Goal: Task Accomplishment & Management: Use online tool/utility

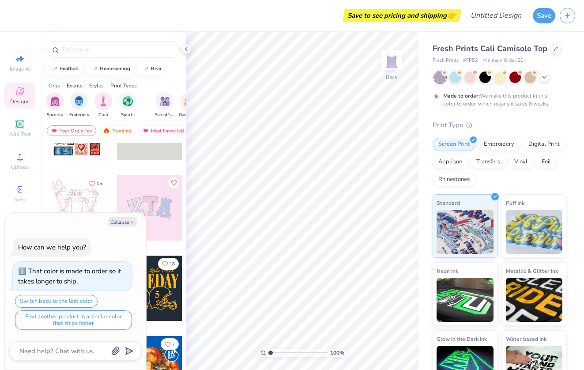
scroll to position [115, 0]
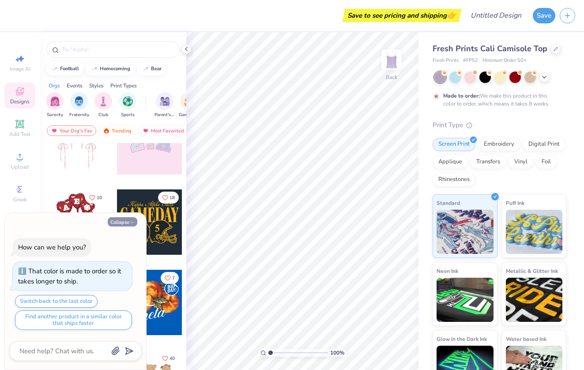
click at [124, 223] on button "Collapse" at bounding box center [123, 221] width 30 height 9
type textarea "x"
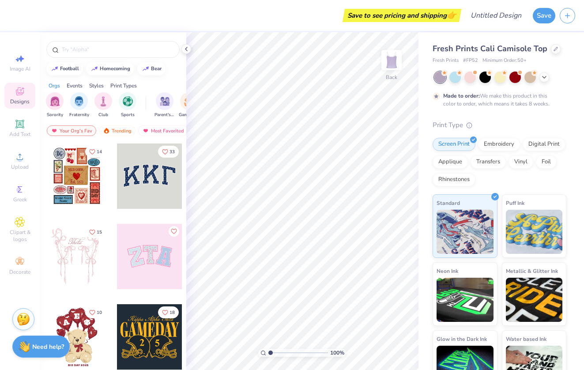
scroll to position [0, 0]
click at [102, 105] on img "filter for Club" at bounding box center [103, 100] width 10 height 10
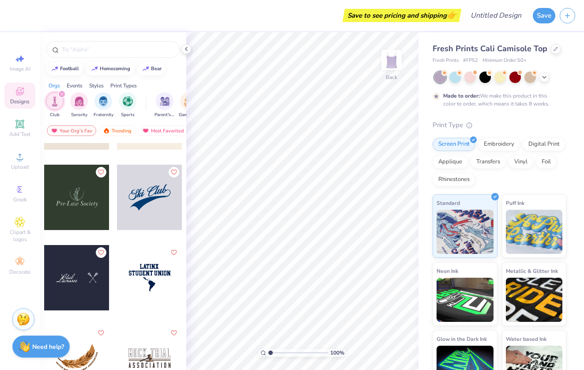
scroll to position [2329, 0]
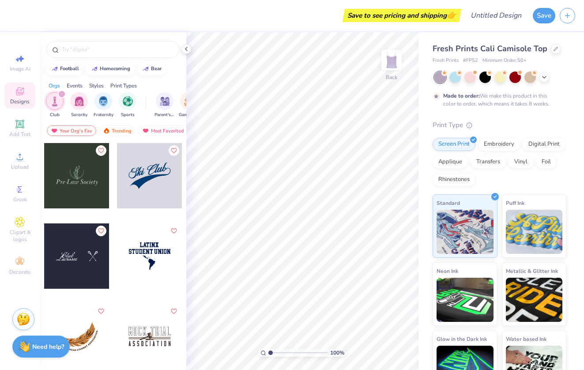
click at [156, 183] on div at bounding box center [149, 175] width 65 height 65
type input "1.94"
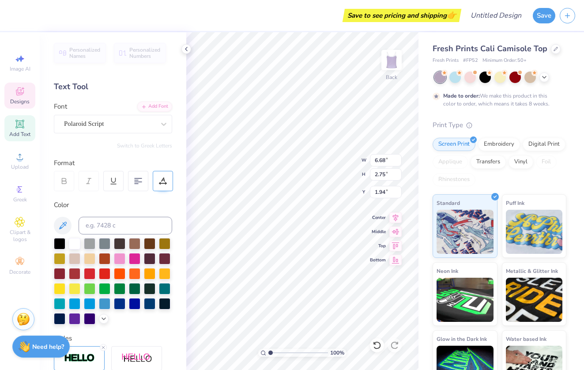
scroll to position [0, 0]
click at [130, 121] on div "Polaroid Script" at bounding box center [109, 124] width 93 height 14
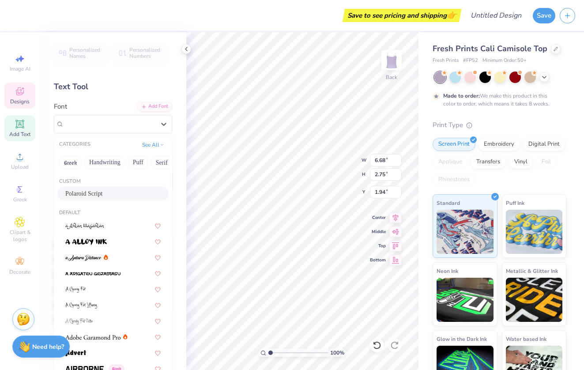
click at [111, 98] on div "Personalized Names Personalized Numbers Text Tool Add Font Font option Polaroid…" at bounding box center [113, 201] width 146 height 338
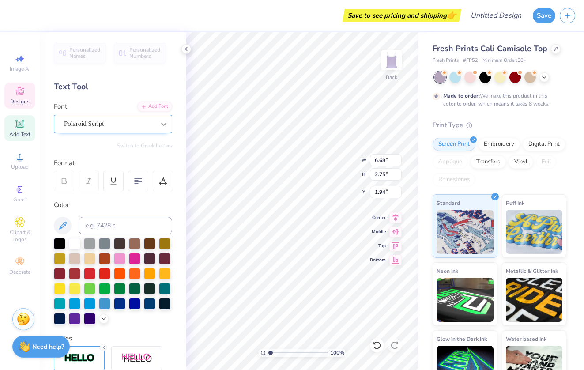
type textarea "S"
type textarea "The Gathering"
type input "4.96"
type input "6.44"
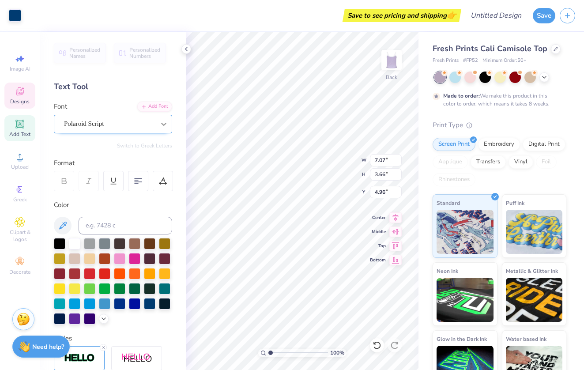
type input "3.34"
type input "5.29"
type input "2.95"
type input "9.19"
type input "2.52"
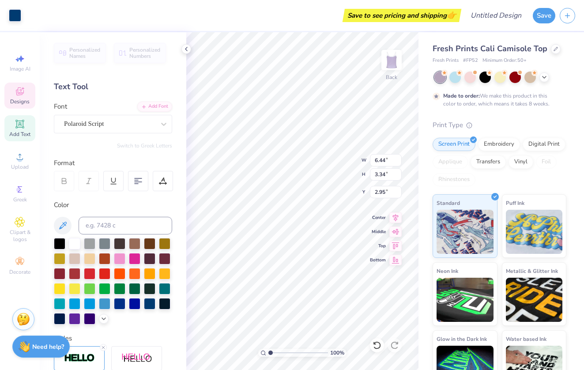
type input "2.30"
click at [78, 322] on div at bounding box center [74, 317] width 11 height 11
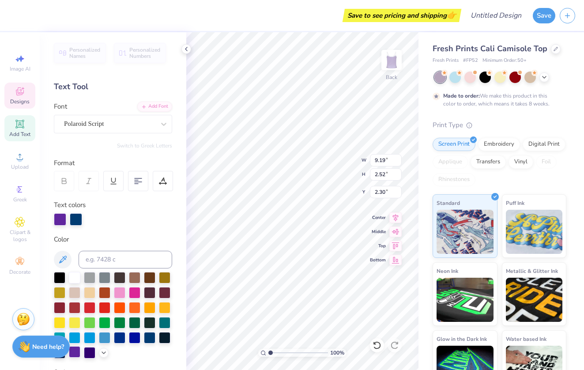
click at [77, 353] on div at bounding box center [74, 351] width 11 height 11
type input "2.98"
click at [60, 217] on div at bounding box center [60, 218] width 12 height 12
type input "4.36"
type input "9.19"
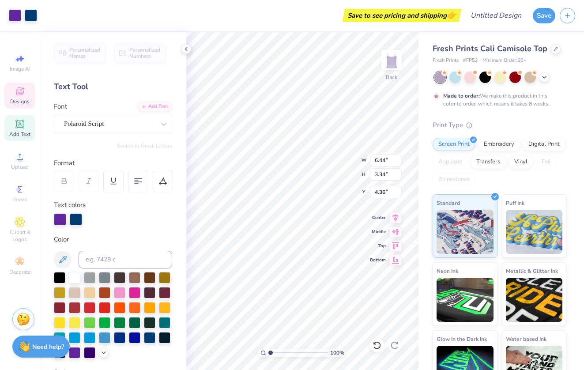
type input "2.52"
type input "2.46"
type input "3.32"
click at [76, 354] on div at bounding box center [74, 351] width 11 height 11
click at [87, 350] on div at bounding box center [89, 351] width 11 height 11
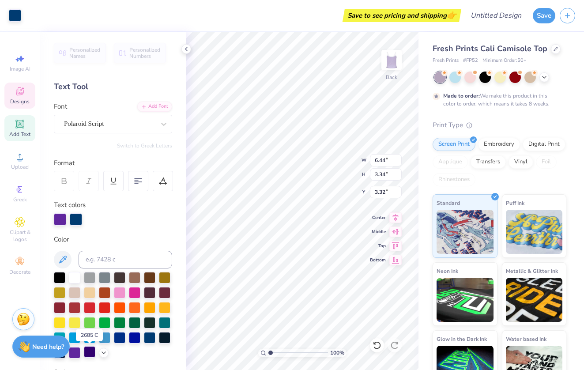
click at [92, 354] on div at bounding box center [89, 351] width 11 height 11
click at [26, 88] on div "Designs" at bounding box center [19, 96] width 31 height 26
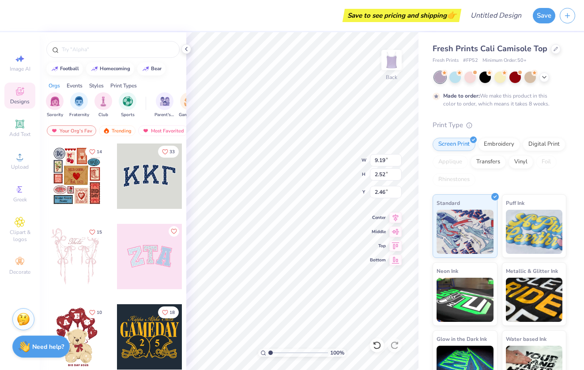
click at [86, 183] on div at bounding box center [76, 175] width 65 height 65
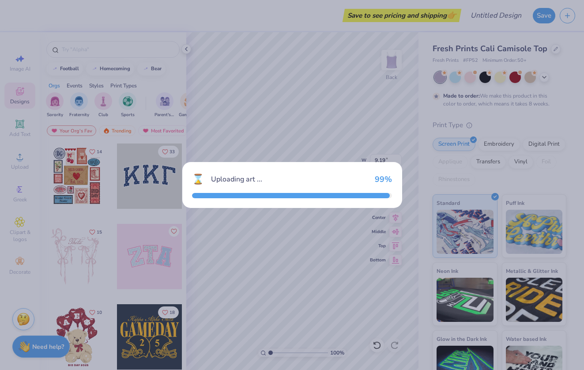
type input "7.68"
type input "9.32"
type input "2.34"
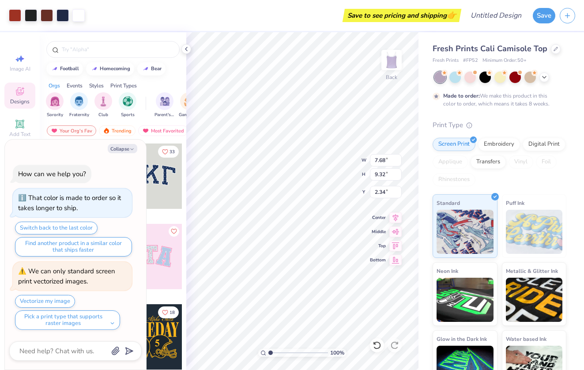
type textarea "x"
type input "3.32"
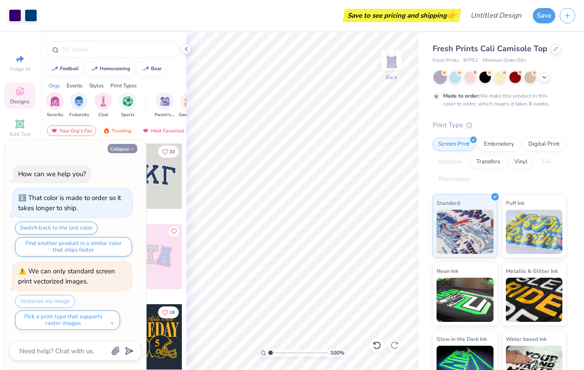
click at [124, 150] on button "Collapse" at bounding box center [123, 148] width 30 height 9
type textarea "x"
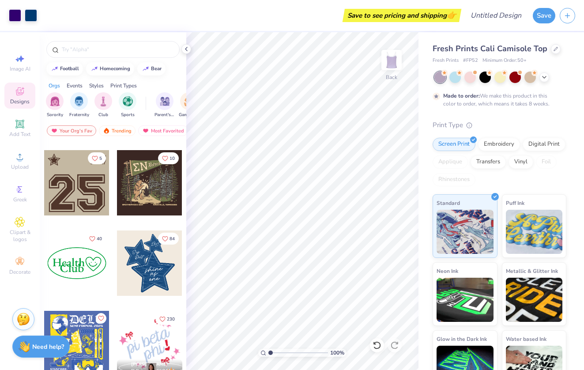
scroll to position [1038, 0]
click at [146, 262] on div at bounding box center [149, 262] width 65 height 65
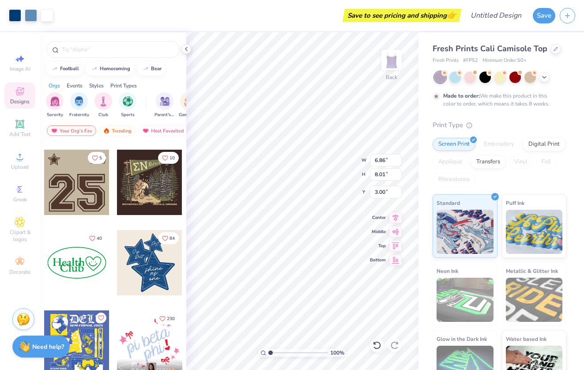
type input "1.25"
type input "5.80"
type input "5.67"
type input "3.54"
type input "1.10"
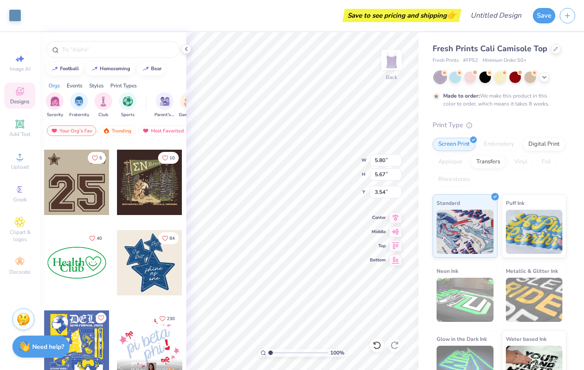
type input "0.58"
type input "6.52"
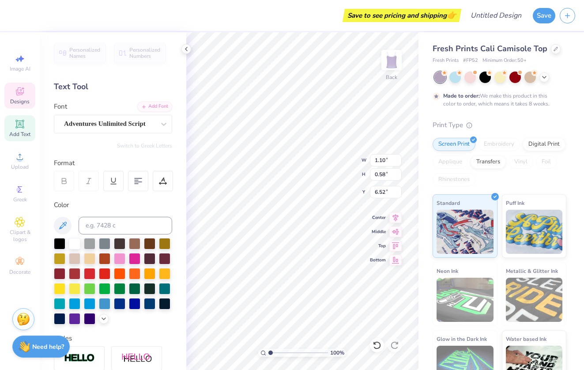
type input "2.51"
type input "0.95"
type input "5.68"
type input "5.80"
type input "5.67"
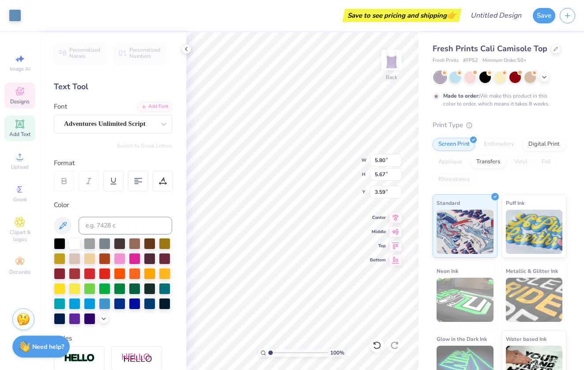
type input "7.68"
type input "2.51"
type input "0.95"
type input "5.76"
type input "5.92"
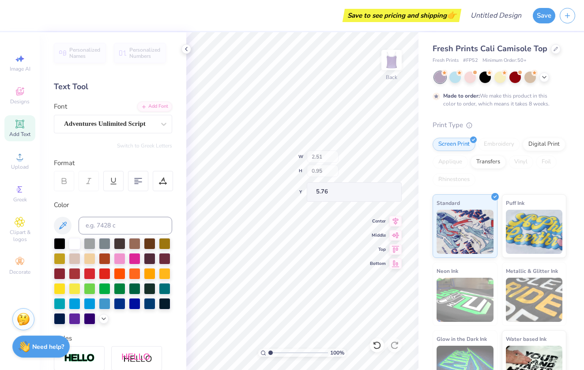
type input "5.77"
type input "3.49"
click at [319, 158] on div "100 % Back W 5.39 H 5.25 Y 3.76 Center Middle Top Bottom" at bounding box center [302, 201] width 232 height 338
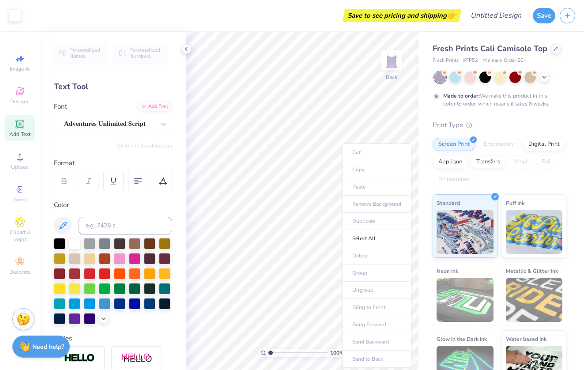
click at [343, 271] on body "Art colors Save to see pricing and shipping 👉 Design Title Save Image AI Design…" at bounding box center [292, 185] width 584 height 370
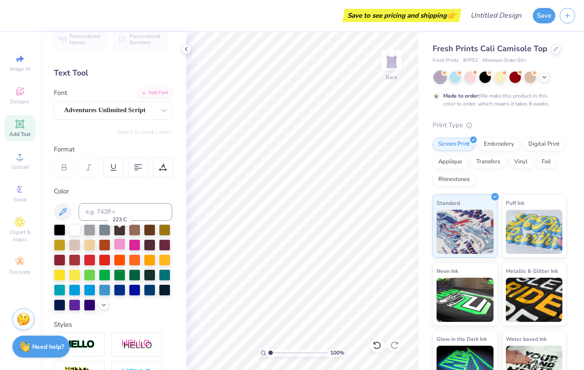
scroll to position [13, 0]
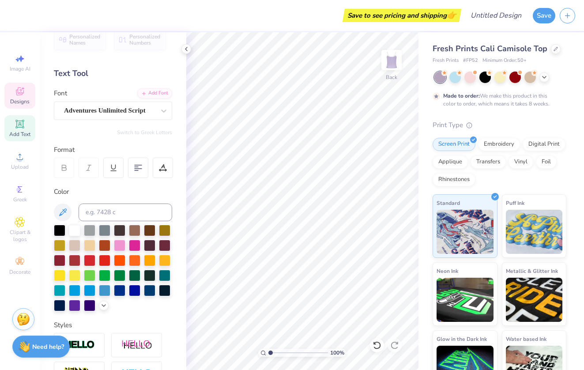
click at [23, 98] on div "Designs" at bounding box center [19, 96] width 31 height 26
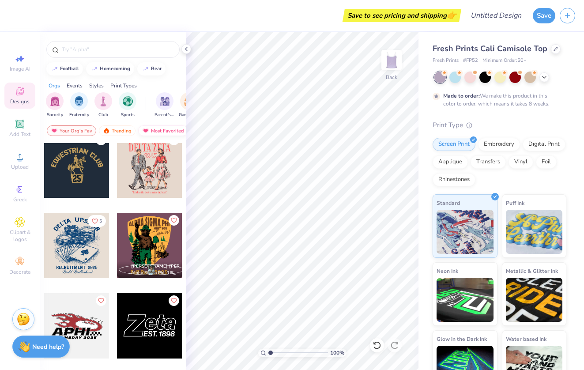
scroll to position [6117, 0]
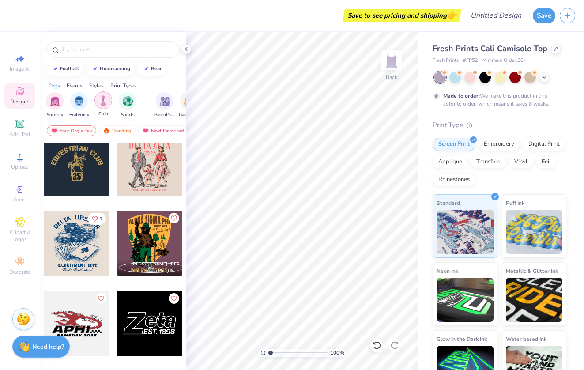
click at [101, 102] on img "filter for Club" at bounding box center [103, 100] width 10 height 10
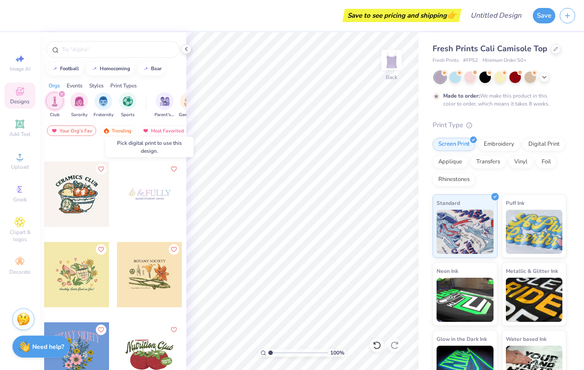
scroll to position [2697, 0]
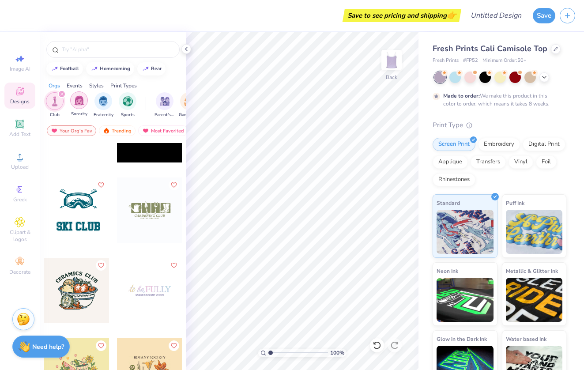
click at [76, 98] on img "filter for Sorority" at bounding box center [79, 100] width 10 height 10
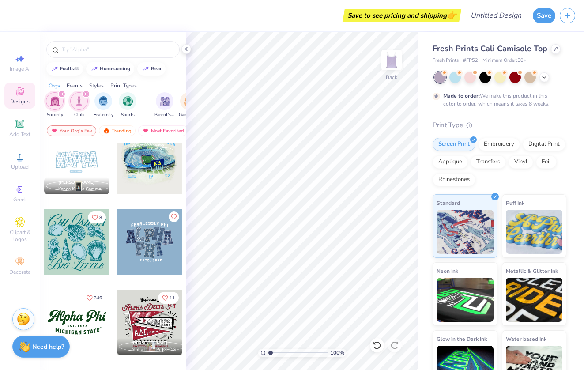
scroll to position [582, 0]
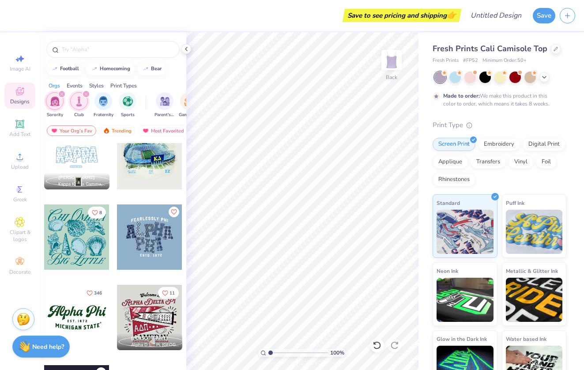
click at [83, 220] on div at bounding box center [76, 236] width 65 height 65
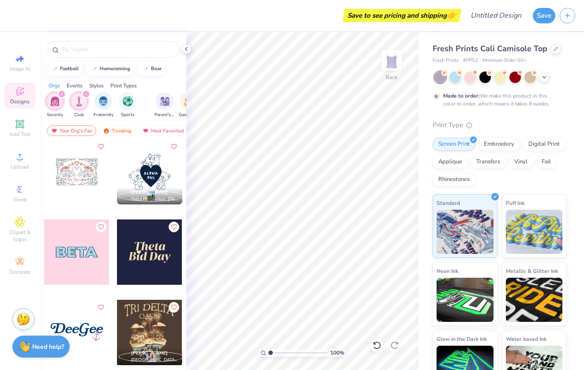
scroll to position [3298, 0]
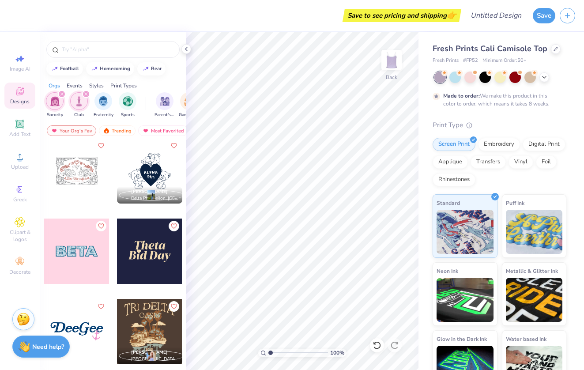
click at [60, 95] on icon "filter for Sorority" at bounding box center [61, 94] width 3 height 3
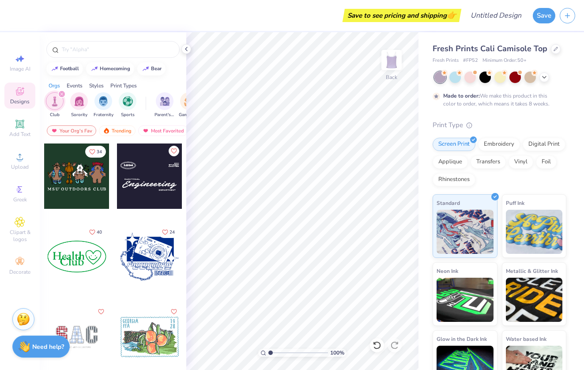
scroll to position [0, 0]
click at [26, 123] on div "Add Text" at bounding box center [19, 128] width 31 height 26
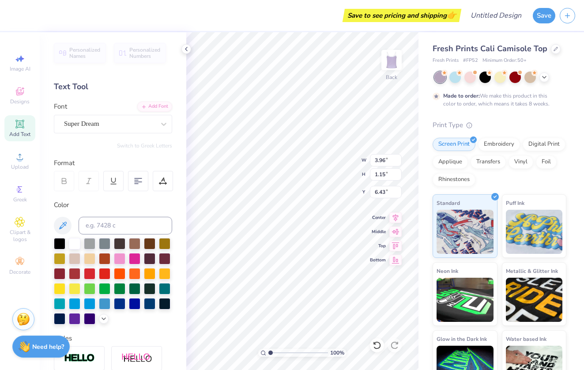
type textarea "TE\XT"
click at [422, 300] on div "Fresh Prints Cali Camisole Top Fresh Prints # FP52 Minimum Order: 50 + Made to …" at bounding box center [500, 212] width 165 height 361
click at [15, 88] on icon at bounding box center [20, 91] width 11 height 11
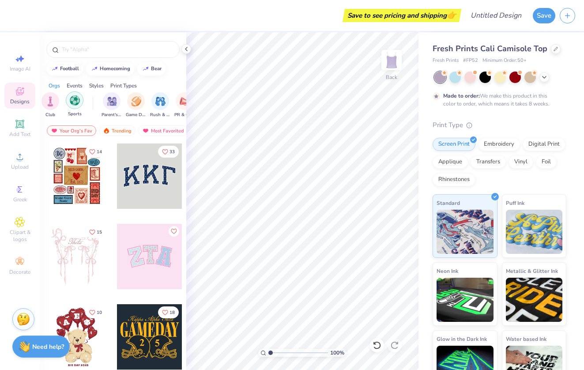
scroll to position [0, 79]
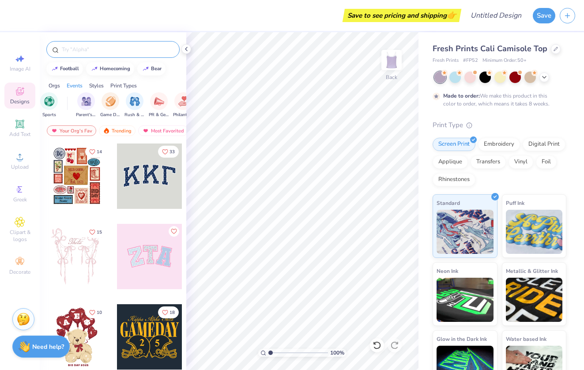
click at [109, 53] on input "text" at bounding box center [117, 49] width 113 height 9
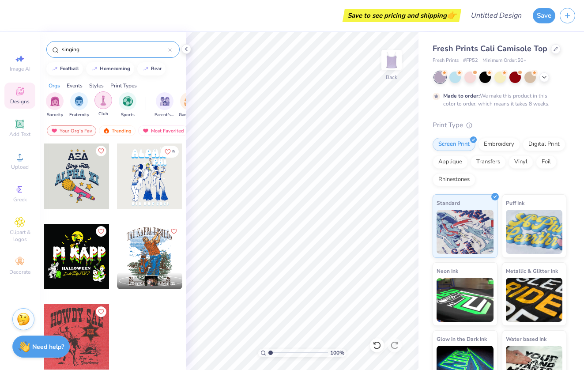
click at [100, 99] on img "filter for Club" at bounding box center [103, 100] width 10 height 10
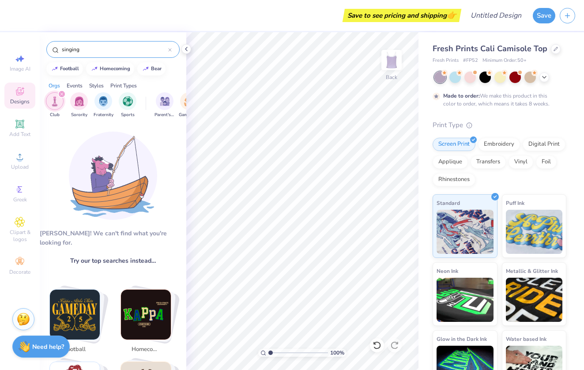
click at [105, 47] on input "singing" at bounding box center [114, 49] width 107 height 9
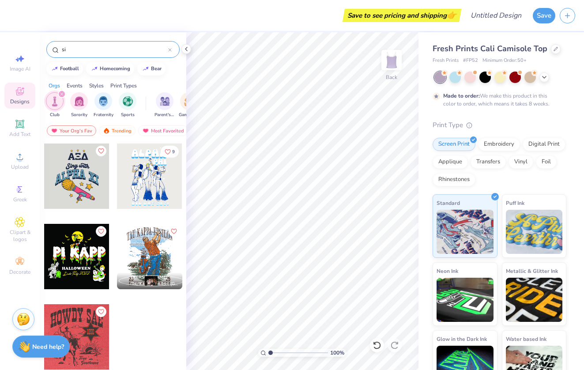
type input "s"
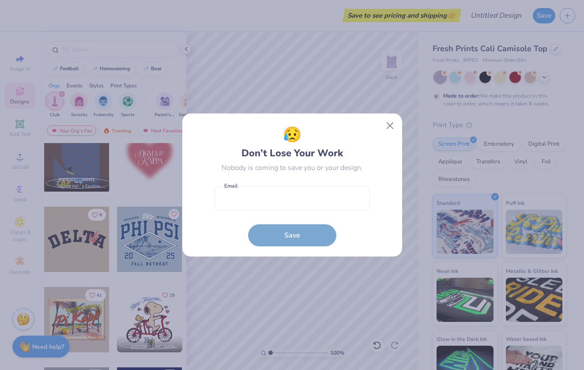
scroll to position [2263, 0]
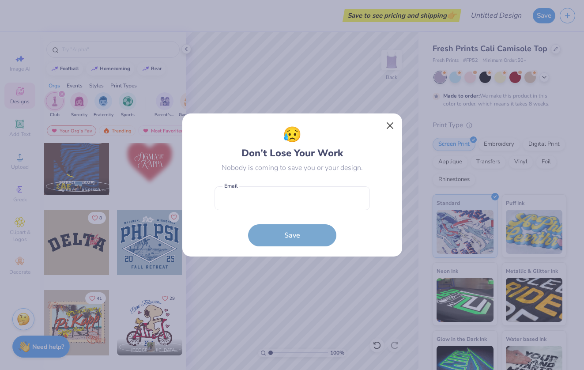
click at [394, 127] on button "Close" at bounding box center [389, 125] width 17 height 17
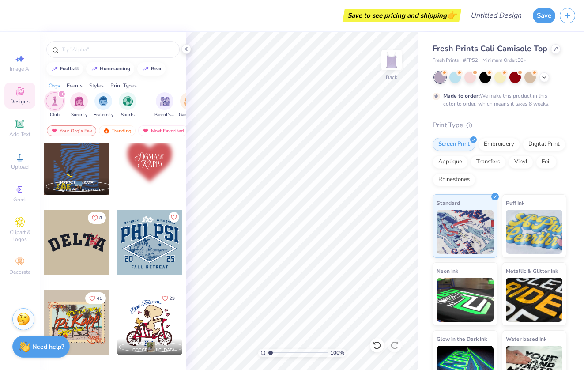
click at [153, 162] on div at bounding box center [149, 161] width 65 height 65
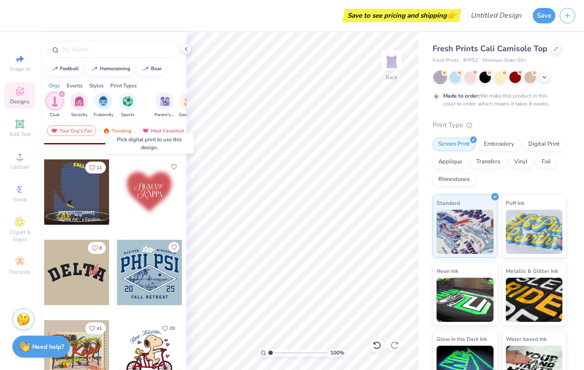
scroll to position [2232, 0]
click at [144, 202] on div at bounding box center [149, 192] width 65 height 65
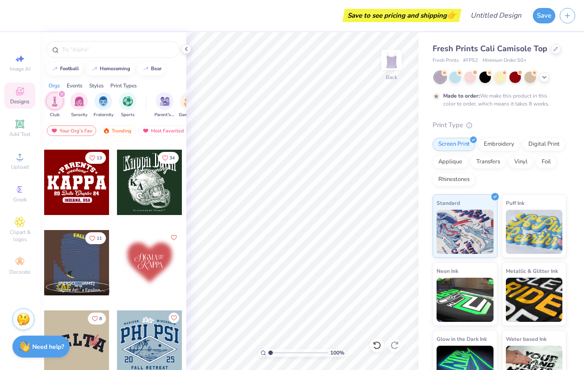
scroll to position [2171, 0]
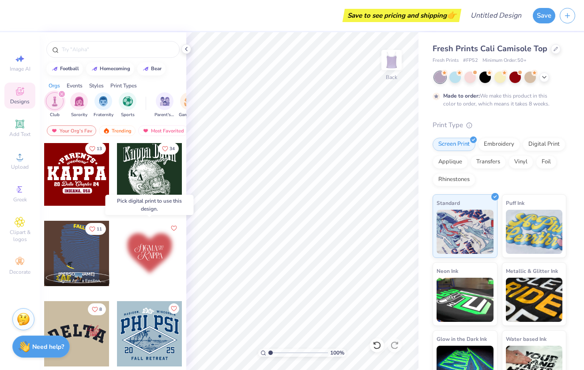
click at [149, 252] on div at bounding box center [149, 253] width 65 height 65
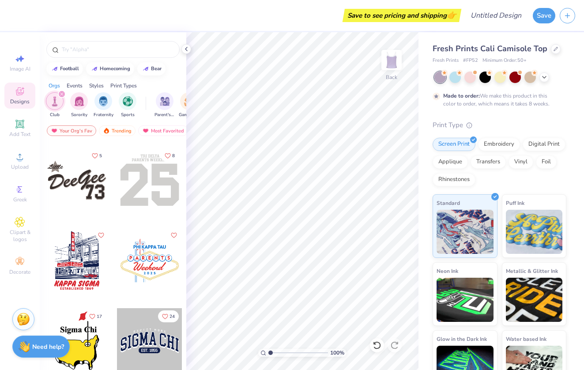
scroll to position [4650, 0]
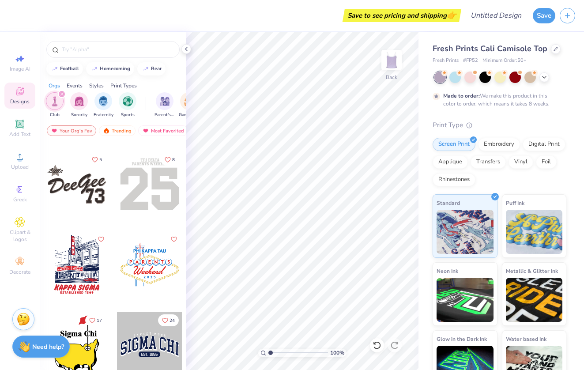
click at [75, 188] on div at bounding box center [76, 183] width 65 height 65
type input "1.13"
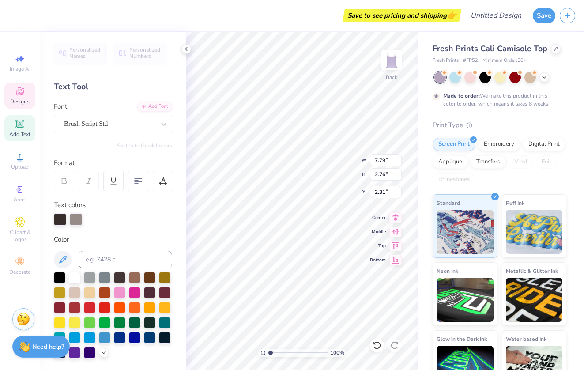
scroll to position [0, 2]
type textarea "The Gathering"
type input "1.64"
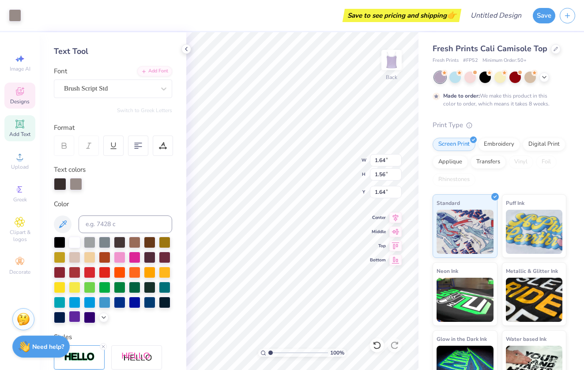
click at [75, 316] on div at bounding box center [74, 316] width 11 height 11
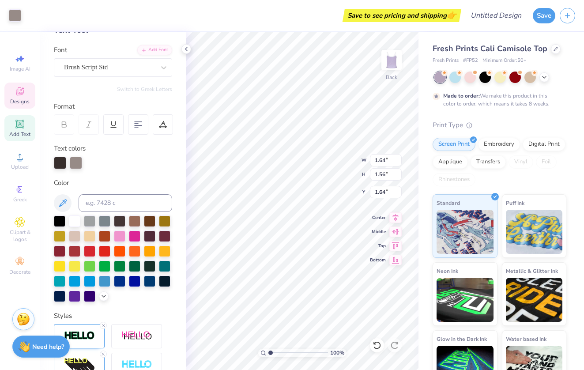
scroll to position [64, 0]
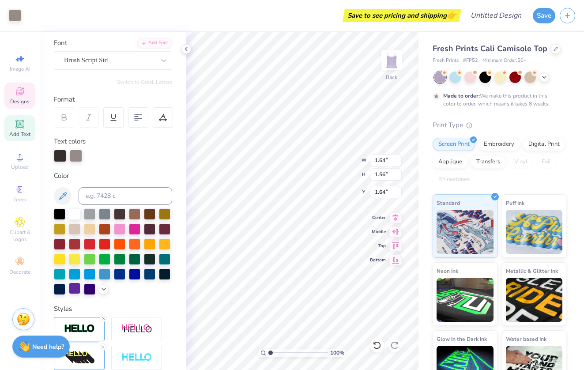
click at [74, 292] on div at bounding box center [74, 287] width 11 height 11
click at [90, 289] on div at bounding box center [89, 287] width 11 height 11
type input "2.55"
type input "2.04"
type input "4.29"
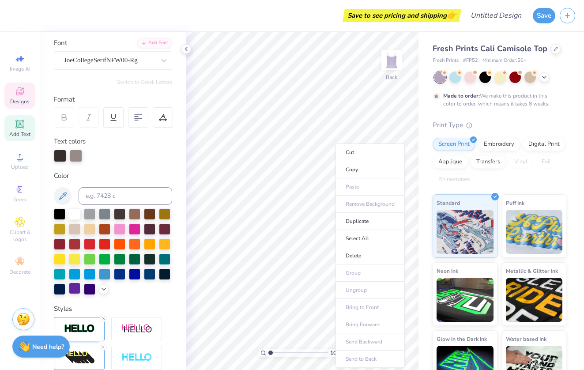
click at [75, 292] on div at bounding box center [74, 287] width 11 height 11
click at [186, 272] on div "Personalized Names Personalized Numbers Text Tool Add Font Font JoeCollegeSerif…" at bounding box center [113, 201] width 146 height 338
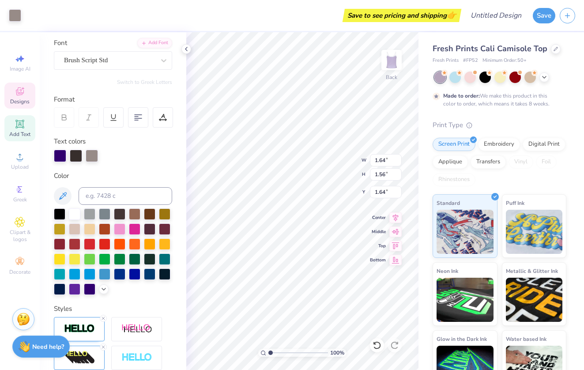
type input "2.55"
type input "2.04"
type input "4.29"
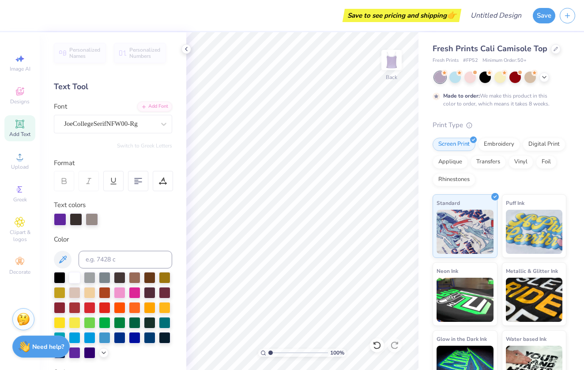
scroll to position [0, 0]
click at [26, 129] on div "Add Text" at bounding box center [19, 128] width 31 height 26
click at [134, 125] on div "JoeCollegeSerifNFW00-Rg" at bounding box center [109, 124] width 91 height 10
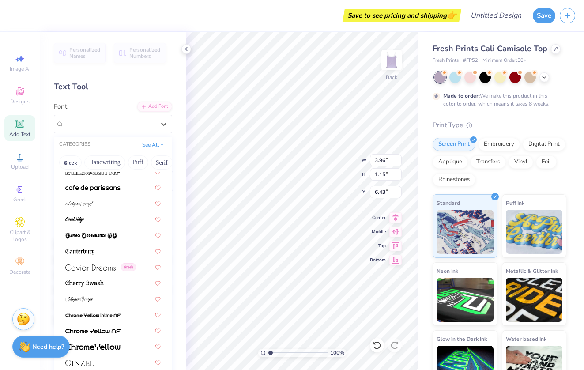
scroll to position [1082, 0]
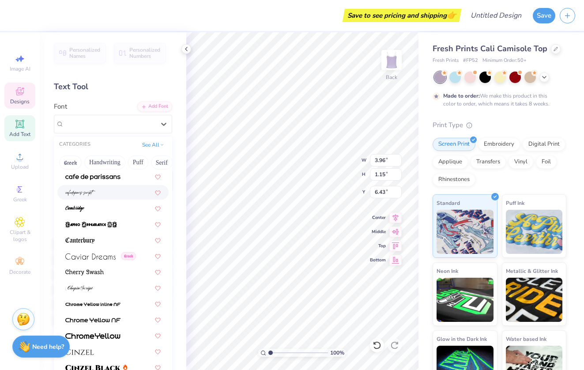
click at [22, 102] on span "Designs" at bounding box center [19, 101] width 19 height 7
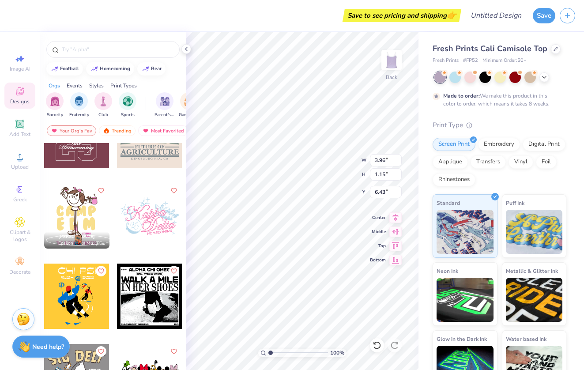
scroll to position [7270, 0]
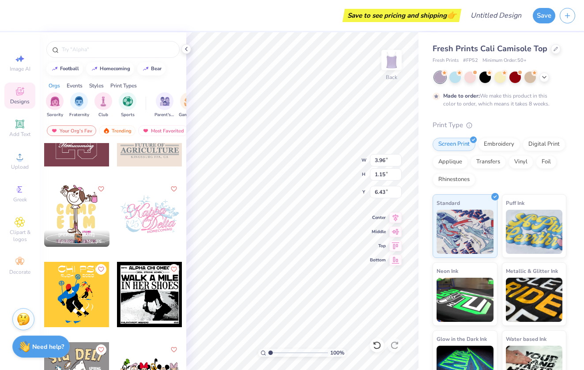
click at [150, 219] on div at bounding box center [149, 213] width 65 height 65
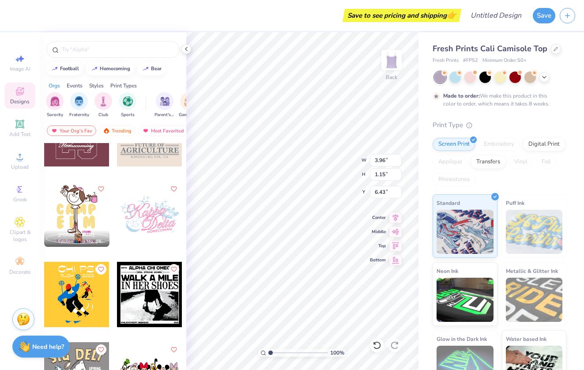
type input "6.59"
type input "4.28"
type input "4.86"
type input "3.96"
type input "1.15"
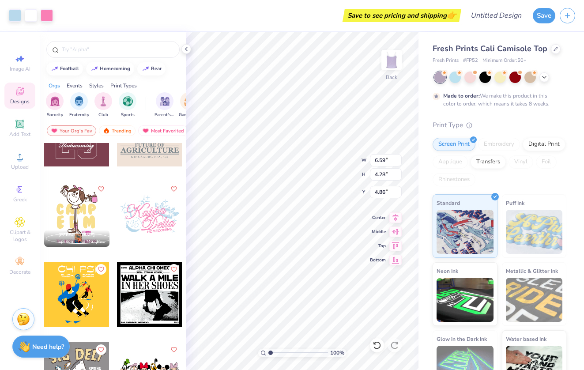
type input "6.43"
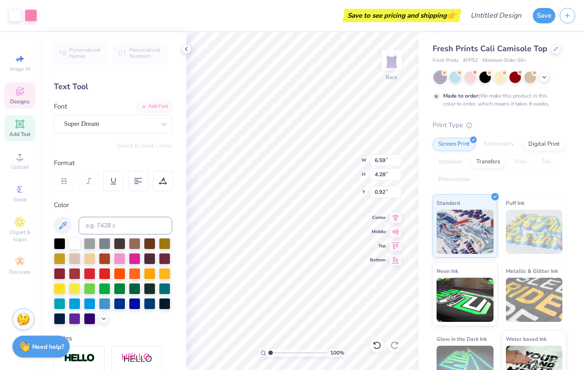
type input "3.90"
type input "1.74"
type input "3.16"
type input "4.61"
type input "2.07"
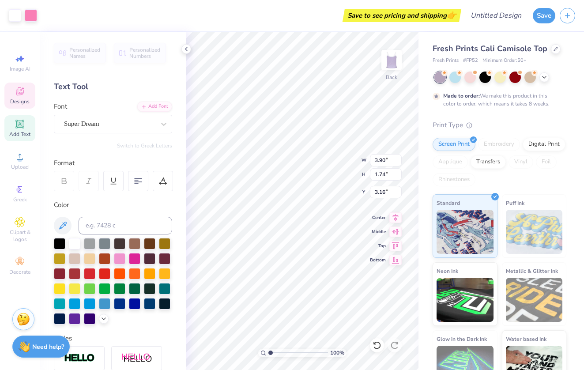
type input "1.82"
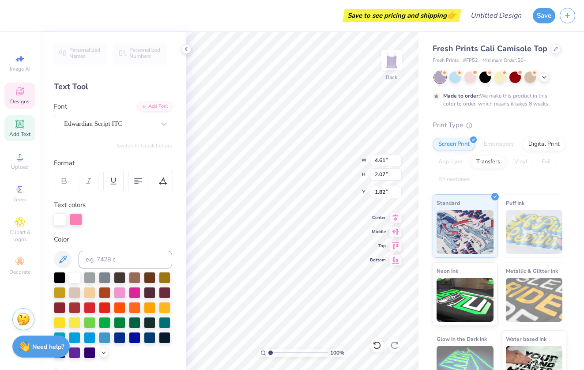
type input "3.90"
type input "1.74"
type input "3.16"
type input "4.61"
type input "2.07"
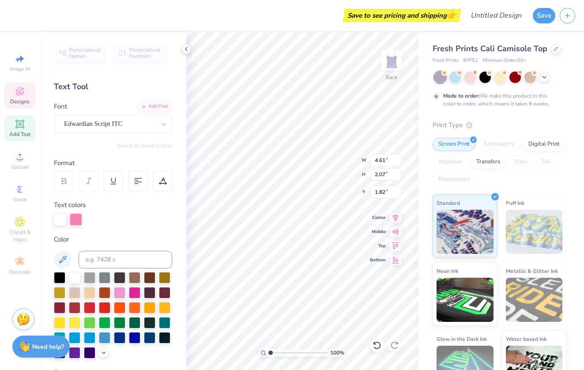
type input "1.69"
type input "4.61"
type input "2.07"
type input "9.38"
type input "1.95"
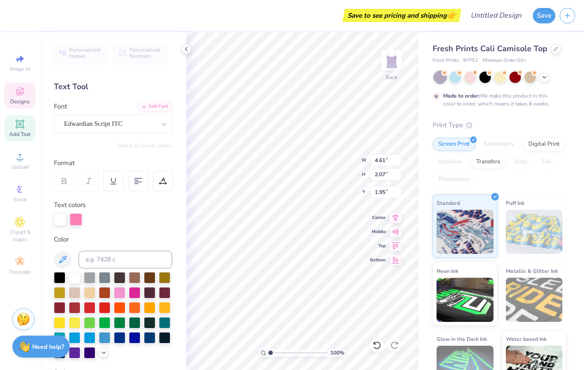
type input "3.90"
type input "1.74"
type input "3.54"
type input "4.61"
type input "2.07"
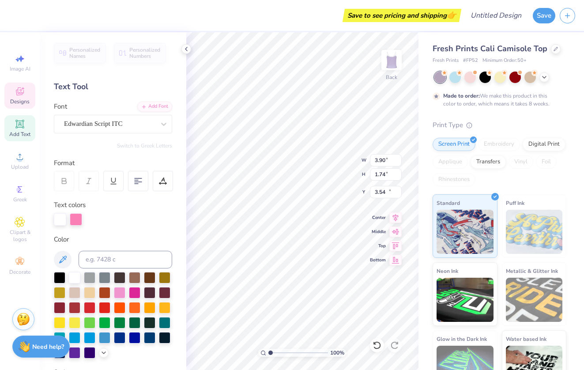
type input "1.95"
type textarea "The Gathering"
type input "3.90"
type input "1.74"
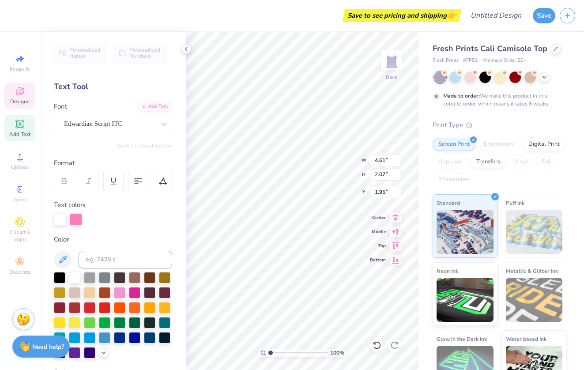
type input "3.54"
type textarea "ACapella"
type input "3.97"
type input "8.21"
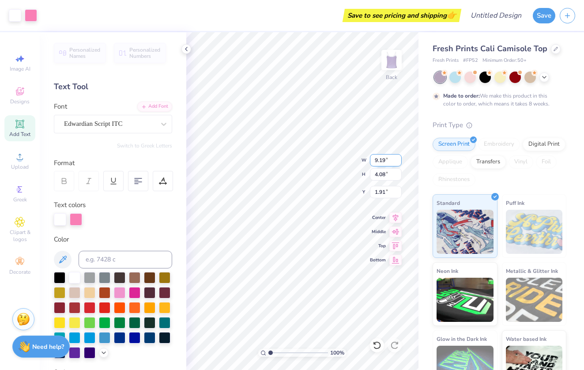
type input "3.65"
type input "2.39"
type input "4.49"
type input "8.21"
type input "1.84"
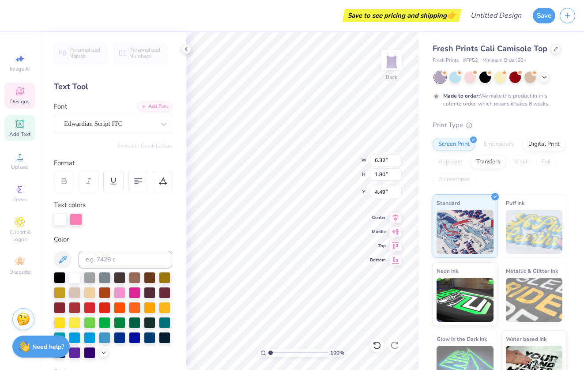
type input "2.39"
type input "6.32"
type input "1.80"
type input "4.49"
type input "5.04"
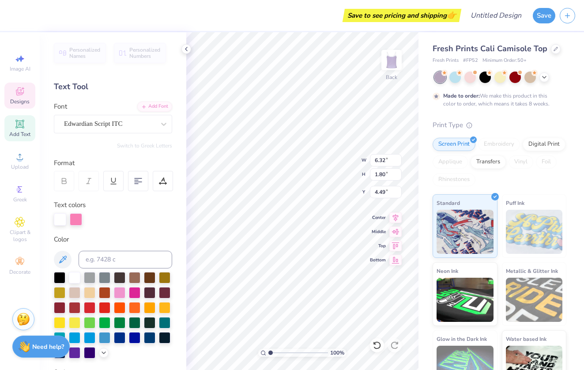
type input "1.44"
type input "4.55"
type input "8.21"
type input "1.84"
type input "2.39"
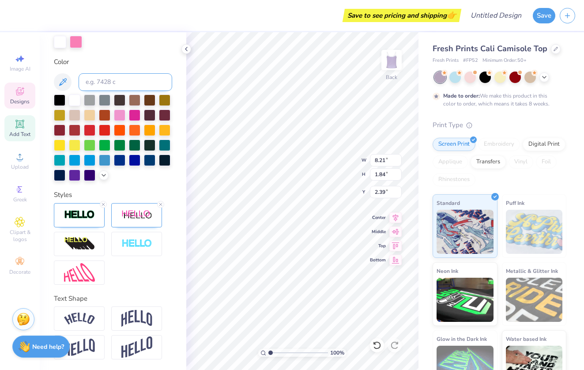
scroll to position [177, 0]
click at [160, 205] on line at bounding box center [160, 204] width 3 height 3
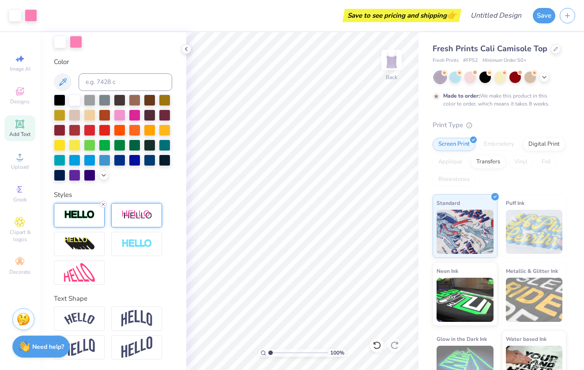
click at [100, 205] on div at bounding box center [103, 204] width 7 height 7
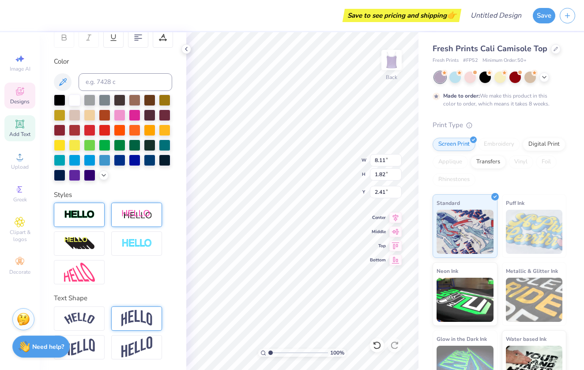
scroll to position [143, 0]
click at [73, 173] on div at bounding box center [74, 174] width 11 height 11
type input "2.10"
type input "2.15"
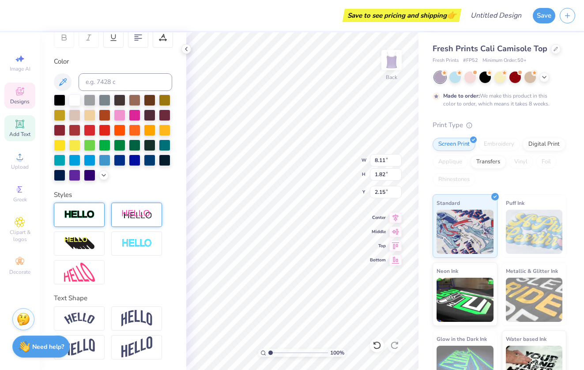
type textarea "The Gathering"
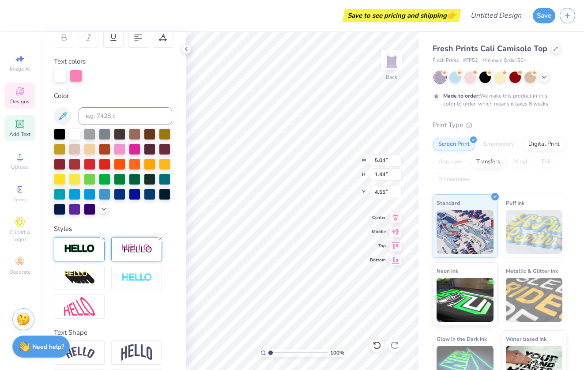
type input "8.11"
type input "1.82"
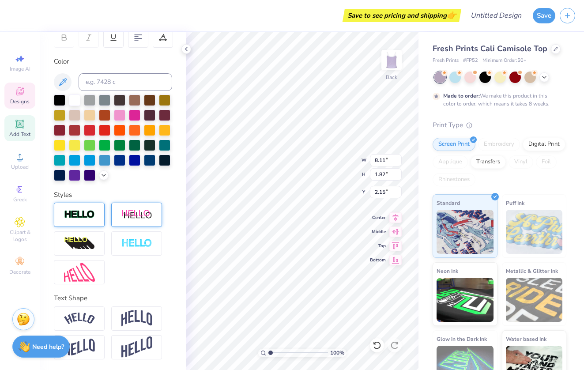
type input "2.32"
click at [180, 248] on div "Personalized Names Personalized Numbers Text Tool Add Font Font Edwardian Scrip…" at bounding box center [113, 201] width 146 height 338
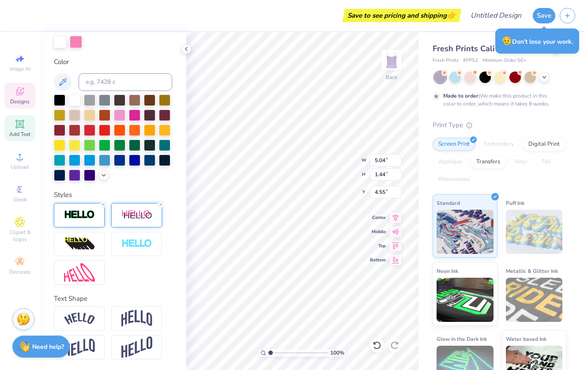
scroll to position [177, 0]
click at [162, 204] on icon at bounding box center [160, 204] width 5 height 5
click at [102, 205] on icon at bounding box center [103, 204] width 5 height 5
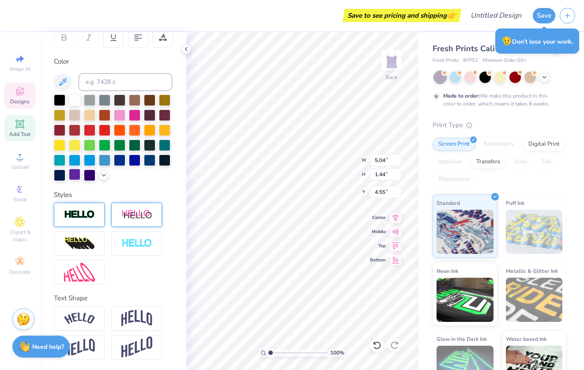
click at [74, 176] on div at bounding box center [74, 174] width 11 height 11
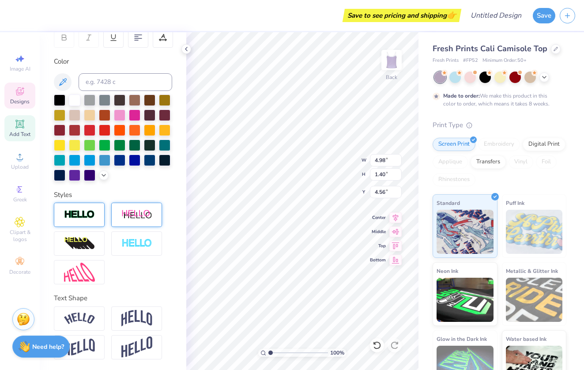
type input "4.14"
type input "4.92"
type input "1.61"
type input "3.99"
type input "4.94"
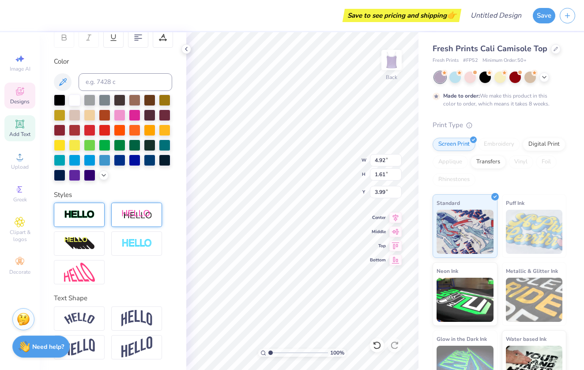
type input "1.48"
type input "4.06"
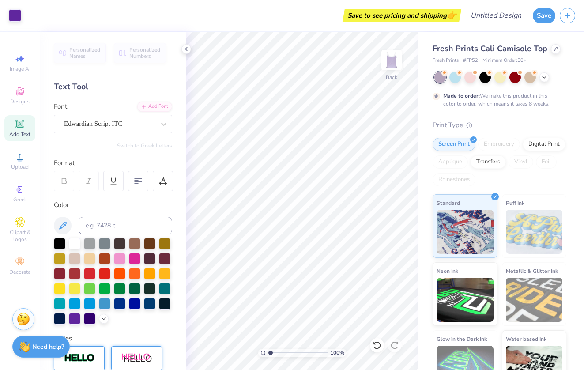
scroll to position [0, 0]
click at [19, 226] on icon at bounding box center [20, 222] width 10 height 11
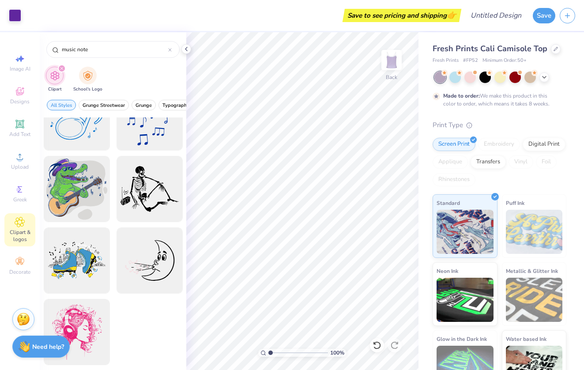
scroll to position [33, 0]
type input "music note"
click at [25, 170] on span "Upload" at bounding box center [20, 166] width 18 height 7
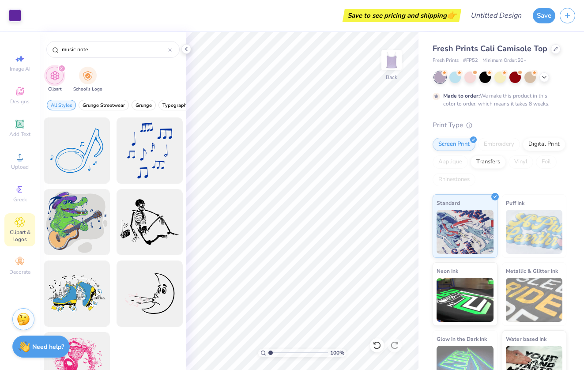
scroll to position [0, 0]
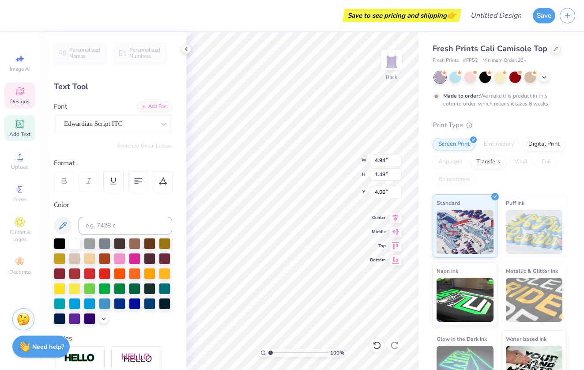
type input "4.14"
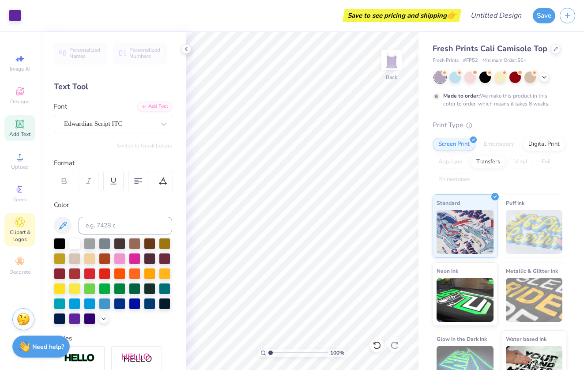
click at [19, 230] on span "Clipart & logos" at bounding box center [19, 236] width 31 height 14
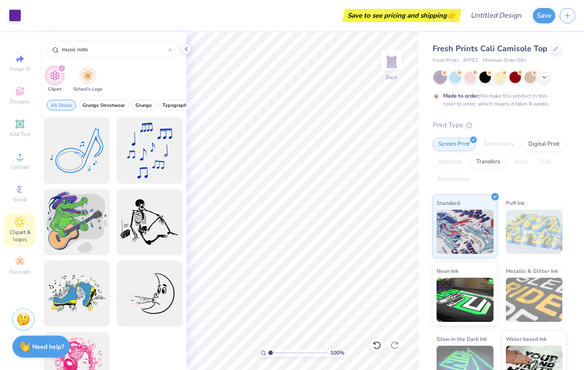
drag, startPoint x: 108, startPoint y: 51, endPoint x: 52, endPoint y: 67, distance: 58.2
click at [51, 67] on div "music note Clipart School's Logo All Styles Grunge Streetwear Grunge Typography…" at bounding box center [113, 201] width 146 height 338
type input "m"
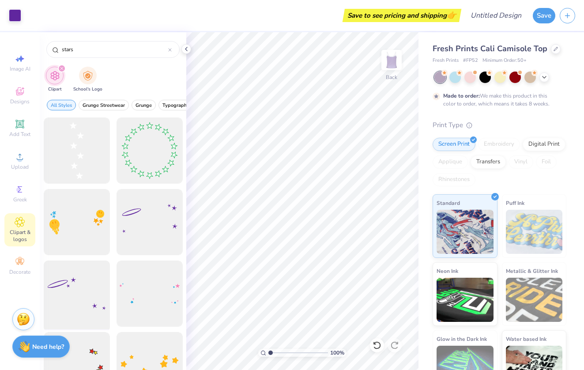
type input "stars"
click at [80, 300] on div at bounding box center [76, 293] width 73 height 73
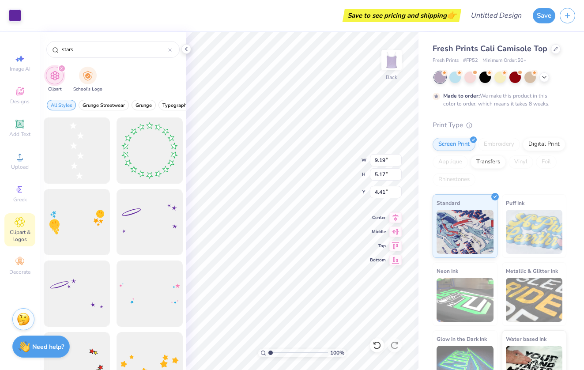
type input "1.06"
type input "0.92"
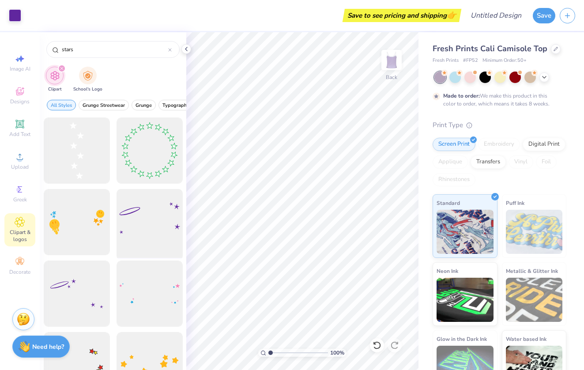
click at [163, 220] on div at bounding box center [149, 222] width 73 height 73
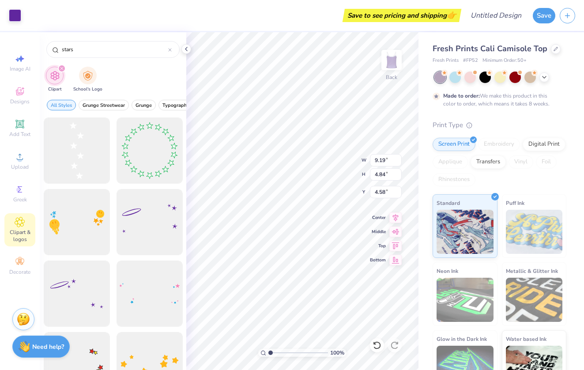
type input "1.26"
type input "6.52"
type input "7.33"
type input "2.99"
type input "2.43"
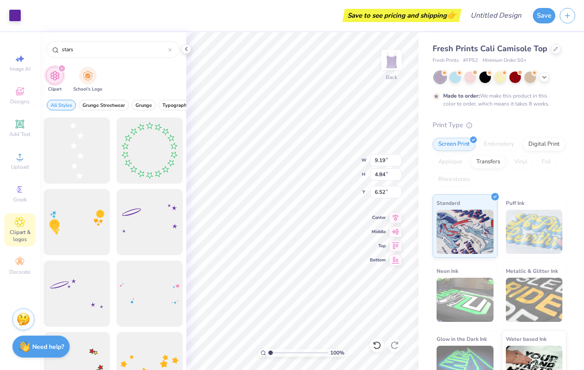
type input "1.01"
click at [421, 124] on div "Fresh Prints Cali Camisole Top Fresh Prints # FP52 Minimum Order: 50 + Made to …" at bounding box center [500, 212] width 165 height 361
type input "6.07"
type input "3.13"
type input "1.22"
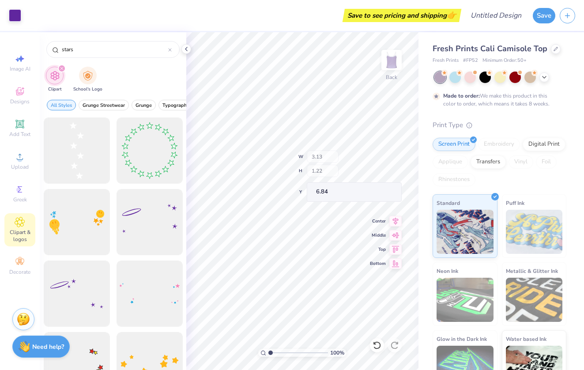
type input "6.75"
type input "7.14"
type input "7.51"
type input "1.46"
click at [73, 285] on div at bounding box center [76, 293] width 73 height 73
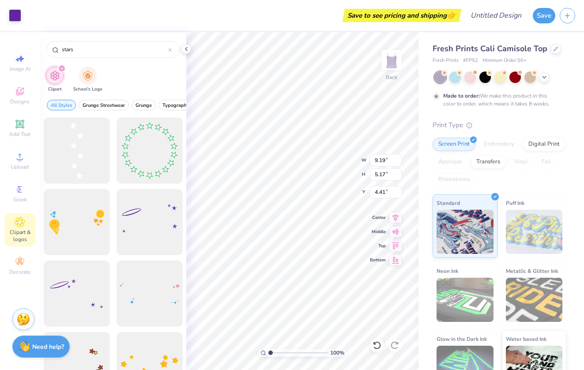
type input "8.58"
type input "8.99"
type input "1.68"
type input "5.61"
click at [381, 340] on div "100 % Back" at bounding box center [302, 201] width 232 height 338
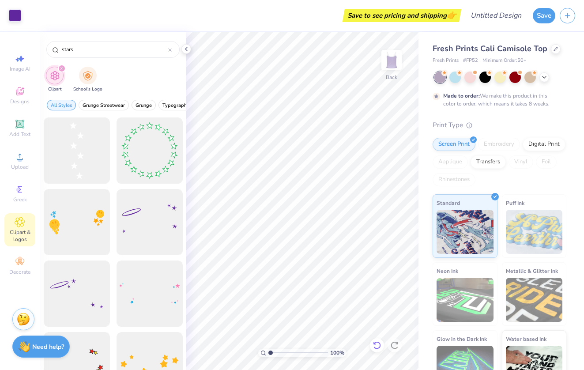
click at [378, 338] on div "100 % Back" at bounding box center [302, 201] width 232 height 338
type input "0.60"
type input "0.61"
type input "13.14"
type input "4.74"
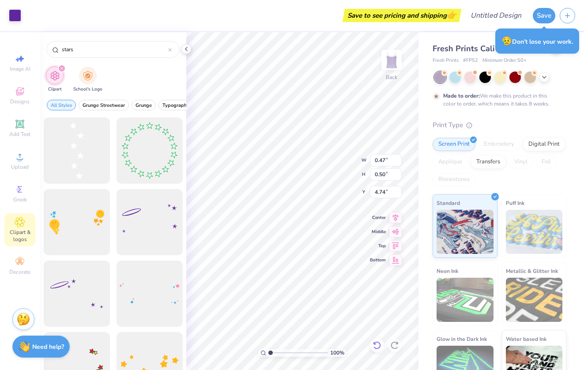
type input "0.95"
type input "5.30"
type input "0.57"
type input "0.62"
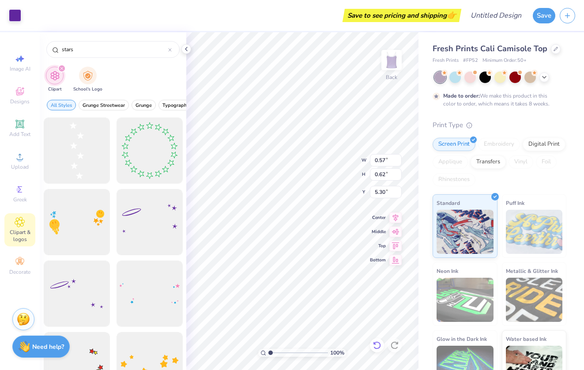
type input "0.83"
type input "0.82"
type input "1.75"
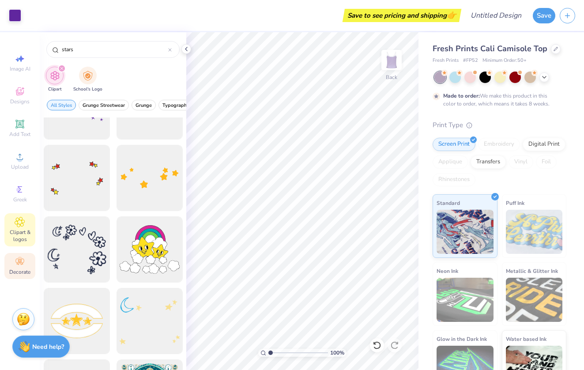
click at [24, 261] on icon at bounding box center [20, 261] width 11 height 11
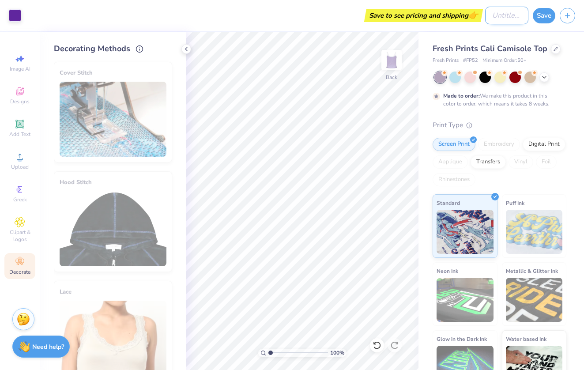
click at [501, 19] on input "Design Title" at bounding box center [506, 16] width 43 height 18
type input "Gathering Tank"
click at [552, 22] on div "Save" at bounding box center [544, 15] width 23 height 15
click at [547, 17] on button "Save" at bounding box center [544, 14] width 23 height 15
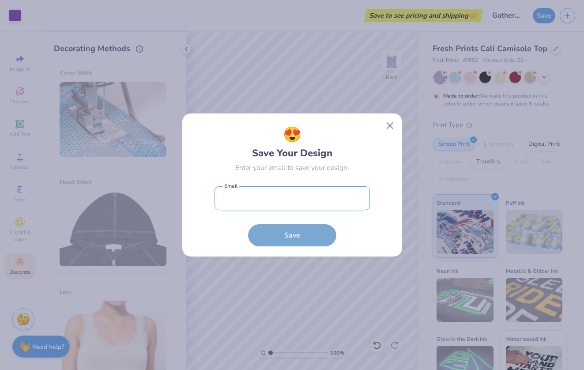
click at [312, 199] on input "email" at bounding box center [291, 198] width 155 height 24
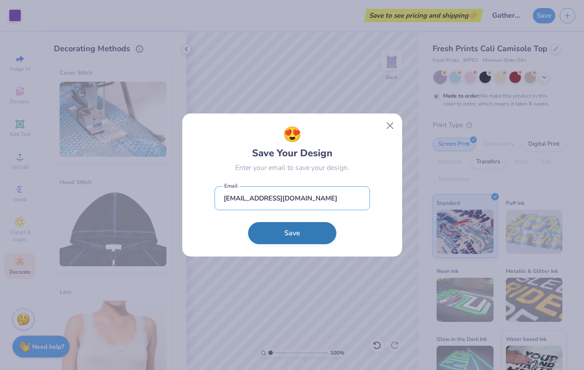
type input "[EMAIL_ADDRESS][DOMAIN_NAME]"
click at [313, 238] on button "Save" at bounding box center [292, 233] width 88 height 22
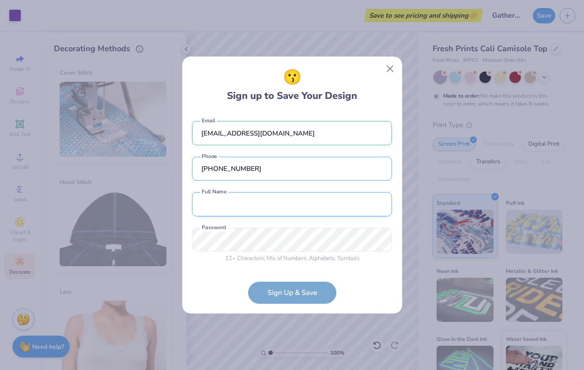
type input "[PHONE_NUMBER]"
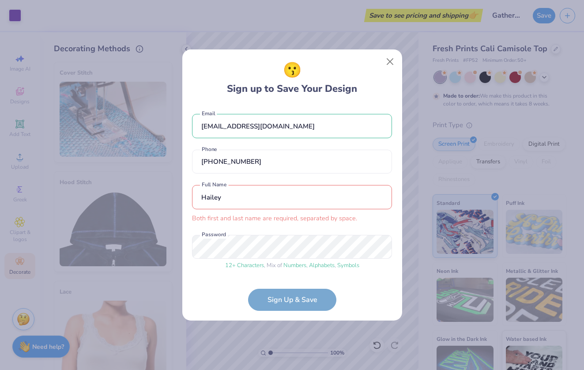
click at [268, 201] on input "Hailey" at bounding box center [292, 197] width 200 height 24
click at [224, 196] on input "[PERSON_NAME]" at bounding box center [292, 197] width 200 height 24
click at [248, 199] on input "[PERSON_NAME]" at bounding box center [292, 197] width 200 height 24
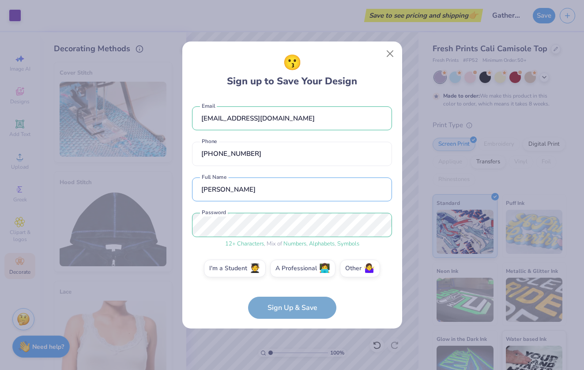
type input "[PERSON_NAME]"
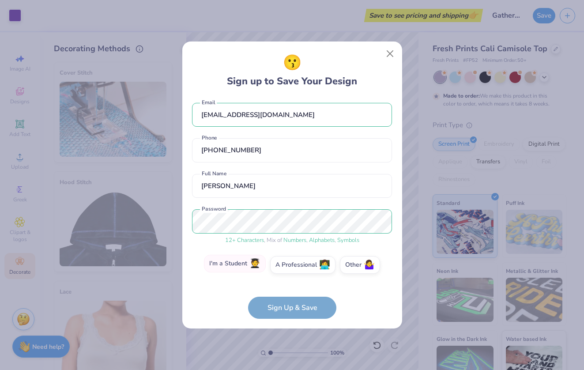
click at [252, 268] on span "🧑‍🎓" at bounding box center [254, 264] width 11 height 10
click at [289, 268] on input "I'm a Student 🧑‍🎓" at bounding box center [292, 271] width 6 height 6
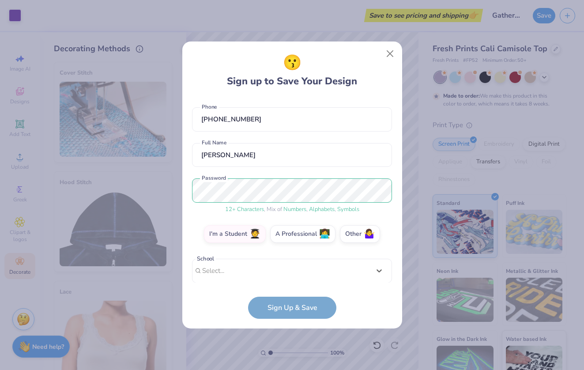
click at [309, 274] on div "Use Up and Down to choose options, press Enter to select the currently focused …" at bounding box center [292, 284] width 200 height 51
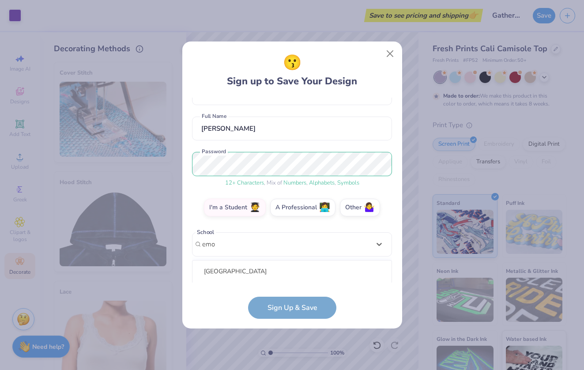
scroll to position [171, 0]
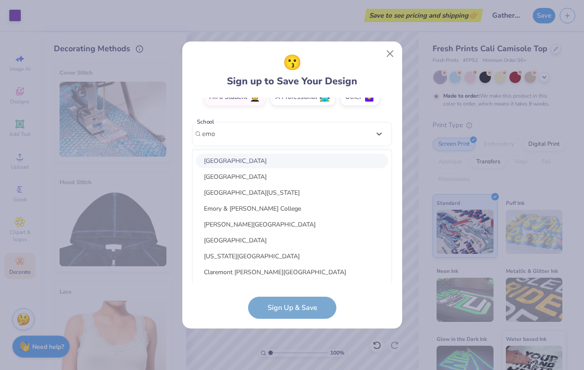
click at [261, 161] on div "[GEOGRAPHIC_DATA]" at bounding box center [292, 161] width 192 height 15
type input "emo"
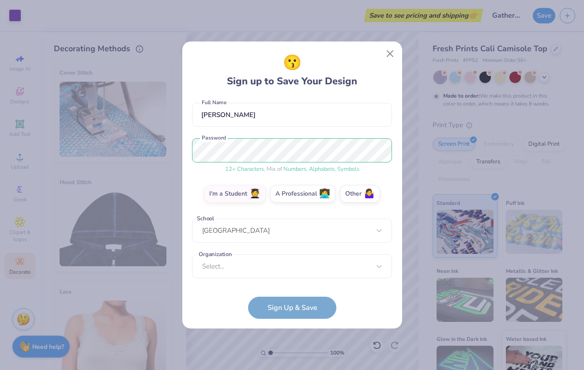
scroll to position [75, 0]
click at [272, 269] on div "Select..." at bounding box center [292, 266] width 200 height 24
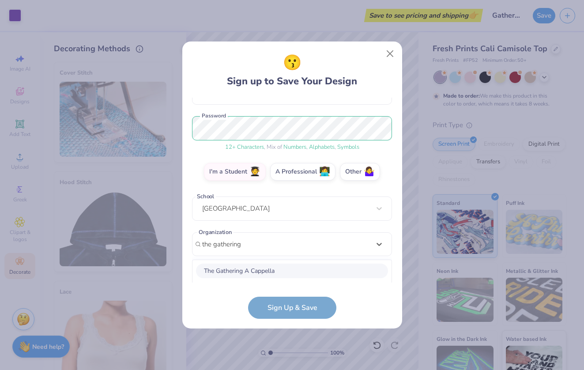
scroll to position [207, 0]
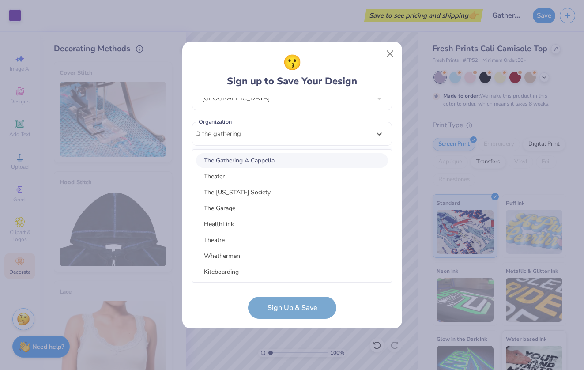
click at [270, 157] on div "The Gathering A Cappella" at bounding box center [292, 160] width 192 height 15
type input "the gathering"
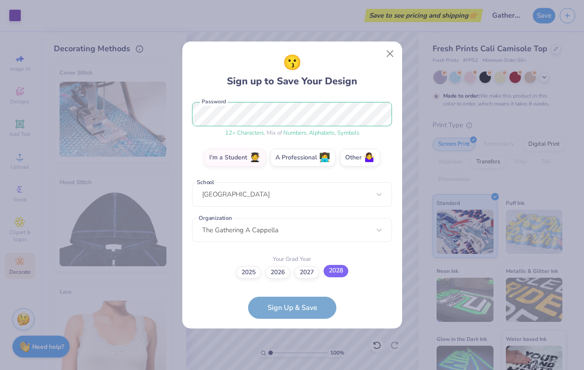
click at [337, 270] on label "2028" at bounding box center [335, 271] width 25 height 12
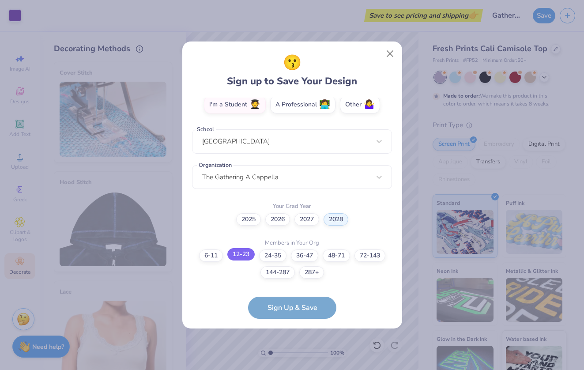
click at [249, 256] on label "12-23" at bounding box center [240, 254] width 27 height 12
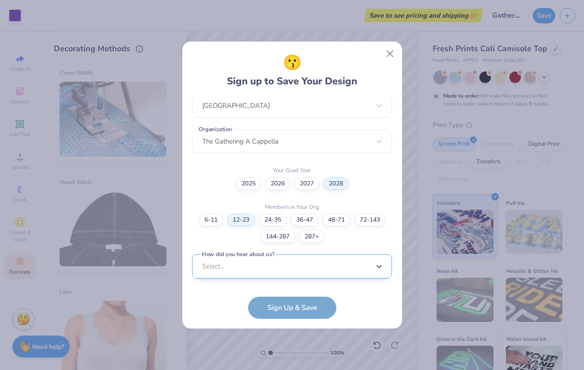
click at [253, 269] on div "option Pinterest focused, 1 of 15. 15 results available. Use Up and Down to cho…" at bounding box center [292, 334] width 200 height 161
click at [267, 309] on form "[EMAIL_ADDRESS][DOMAIN_NAME] Email [PHONE_NUMBER] Phone [PERSON_NAME] Full Name…" at bounding box center [292, 208] width 200 height 221
click at [285, 299] on form "[EMAIL_ADDRESS][DOMAIN_NAME] Email [PHONE_NUMBER] Phone [PERSON_NAME] Full Name…" at bounding box center [292, 208] width 200 height 221
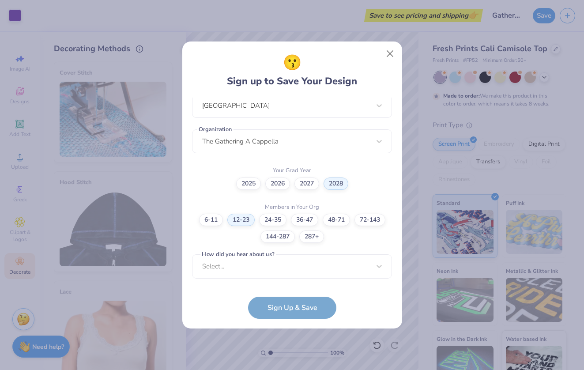
click at [285, 306] on form "[EMAIL_ADDRESS][DOMAIN_NAME] Email [PHONE_NUMBER] Phone [PERSON_NAME] Full Name…" at bounding box center [292, 208] width 200 height 221
click at [282, 264] on div "option Word of Mouth focused, 8 of 15. 15 results available. Use Up and Down to…" at bounding box center [292, 334] width 200 height 161
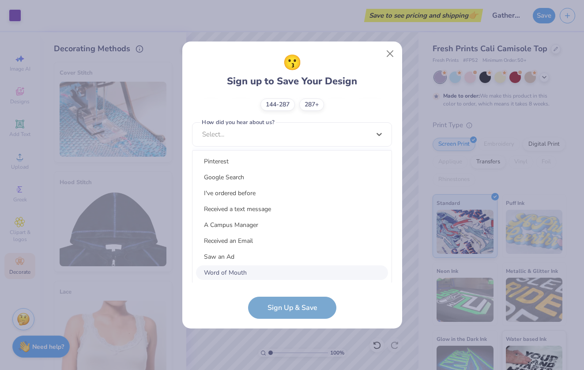
click at [258, 274] on div "Word of Mouth" at bounding box center [292, 272] width 192 height 15
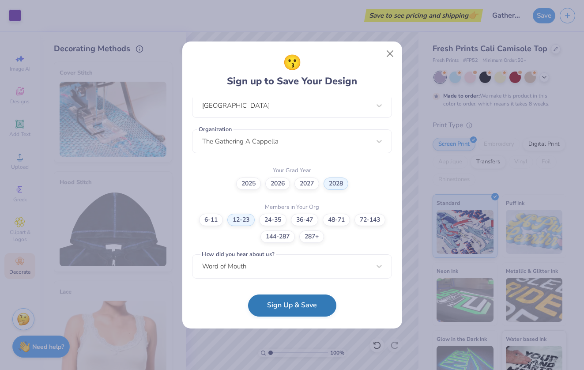
click at [297, 307] on button "Sign Up & Save" at bounding box center [292, 305] width 88 height 22
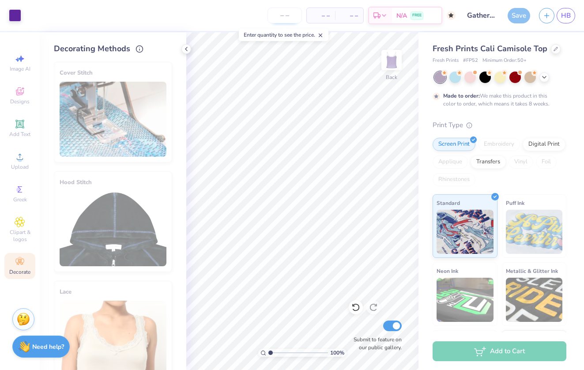
drag, startPoint x: 320, startPoint y: 15, endPoint x: 289, endPoint y: 15, distance: 30.9
click at [320, 15] on span "– –" at bounding box center [321, 15] width 18 height 9
click at [289, 15] on input "number" at bounding box center [284, 16] width 34 height 16
click at [323, 35] on icon at bounding box center [320, 35] width 6 height 6
click at [284, 10] on input "number" at bounding box center [284, 16] width 34 height 16
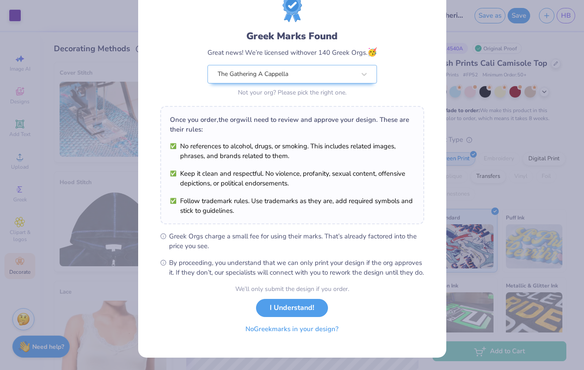
scroll to position [43, 0]
click at [296, 312] on button "I Understand!" at bounding box center [292, 306] width 72 height 18
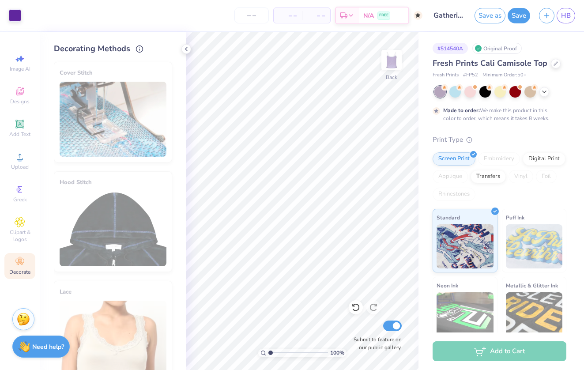
scroll to position [0, 0]
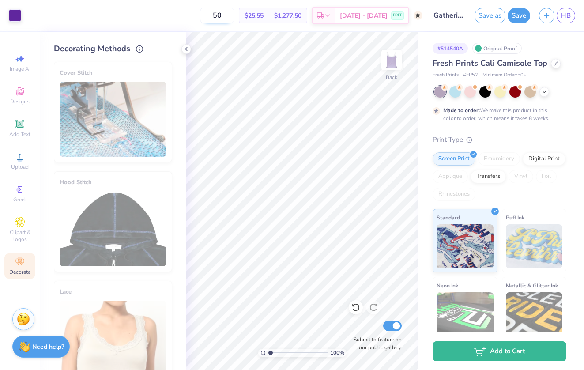
click at [234, 13] on input "50" at bounding box center [217, 16] width 34 height 16
type input "5"
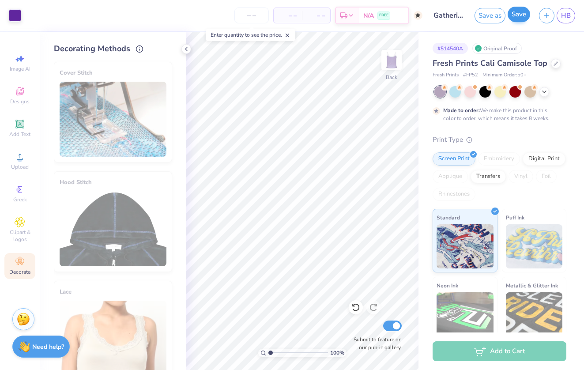
click at [512, 18] on button "Save" at bounding box center [518, 14] width 23 height 15
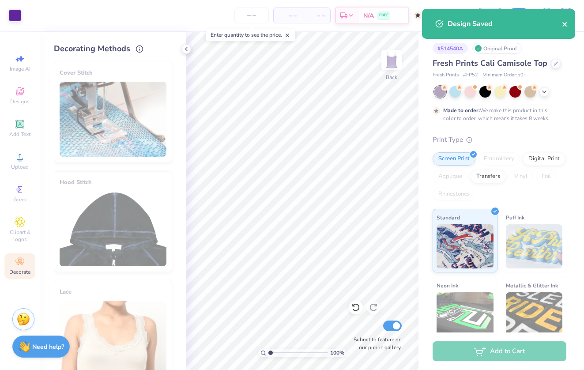
click at [565, 26] on icon "close" at bounding box center [565, 24] width 6 height 7
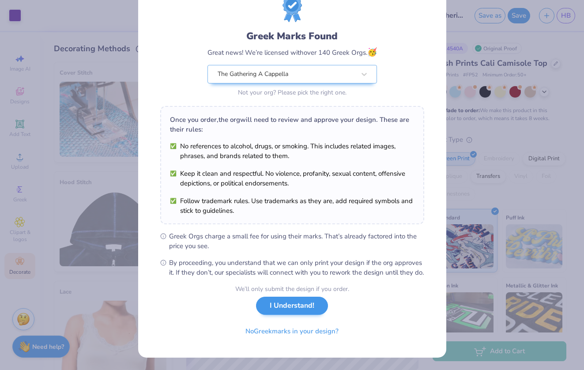
scroll to position [43, 0]
click at [501, 256] on div "Greek Marks Found Great news! We’re licensed with over 140 Greek Orgs. 🥳 The Ga…" at bounding box center [292, 185] width 584 height 370
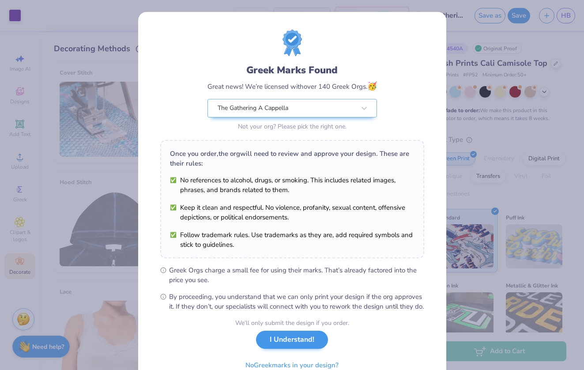
scroll to position [0, 0]
click at [299, 346] on button "I Understand!" at bounding box center [292, 340] width 72 height 18
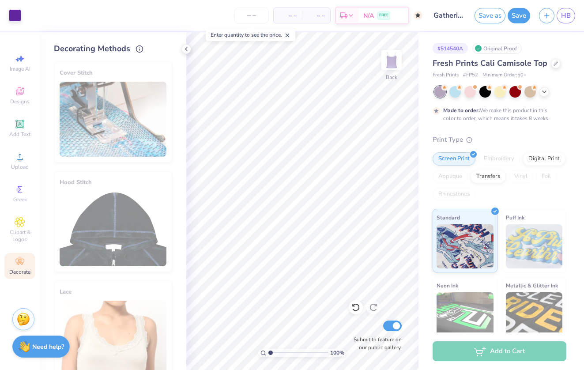
click at [22, 19] on div "Art colors – – Per Item – – Total Est. Delivery N/A FREE Design Title Gathering…" at bounding box center [292, 15] width 584 height 31
